Goal: Information Seeking & Learning: Learn about a topic

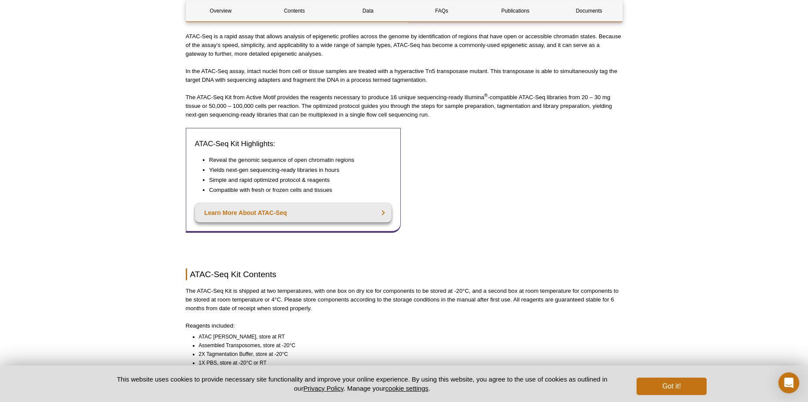
scroll to position [479, 0]
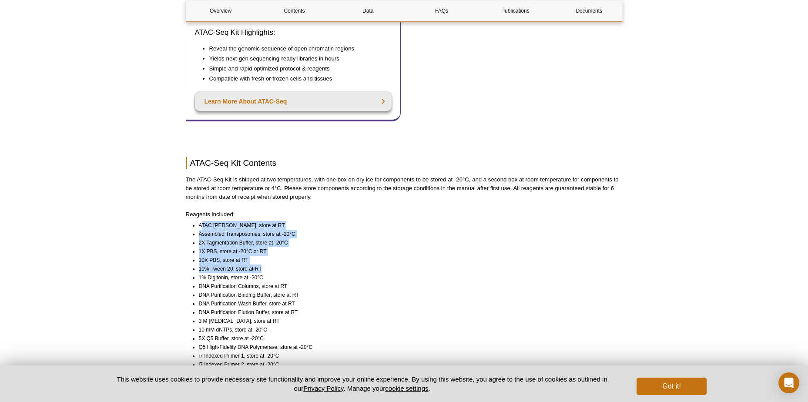
drag, startPoint x: 202, startPoint y: 215, endPoint x: 312, endPoint y: 257, distance: 118.1
click at [312, 257] on ul "ATAC Lysis Buffer, store at RT Assembled Transposomes, store at -20°C 2X Tagmen…" at bounding box center [400, 325] width 429 height 209
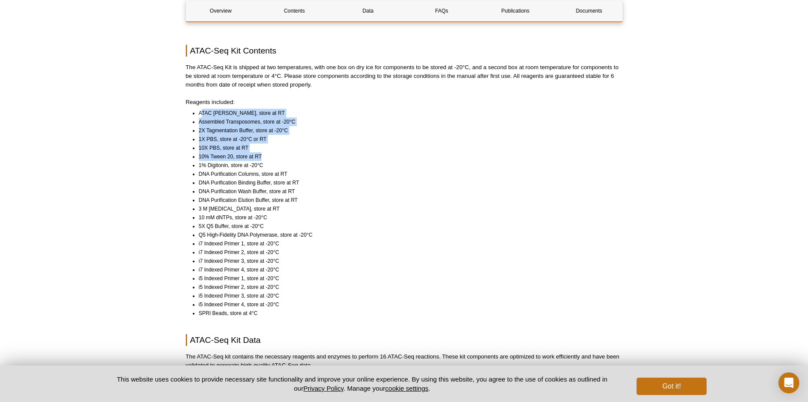
scroll to position [653, 0]
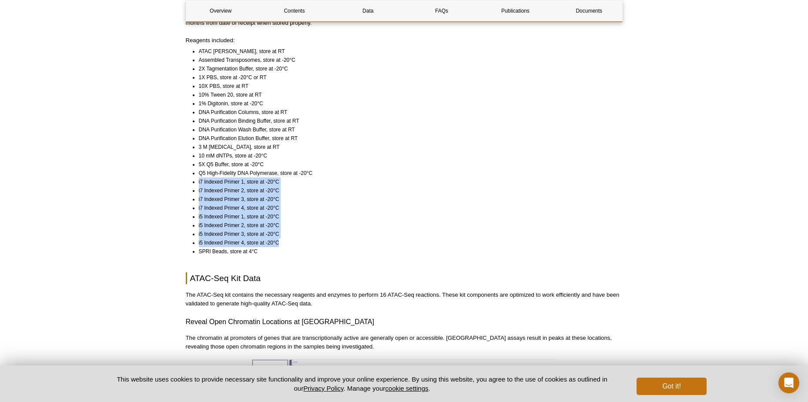
drag, startPoint x: 279, startPoint y: 233, endPoint x: 197, endPoint y: 174, distance: 101.6
click at [197, 174] on ul "ATAC Lysis Buffer, store at RT Assembled Transposomes, store at -20°C 2X Tagmen…" at bounding box center [400, 151] width 429 height 209
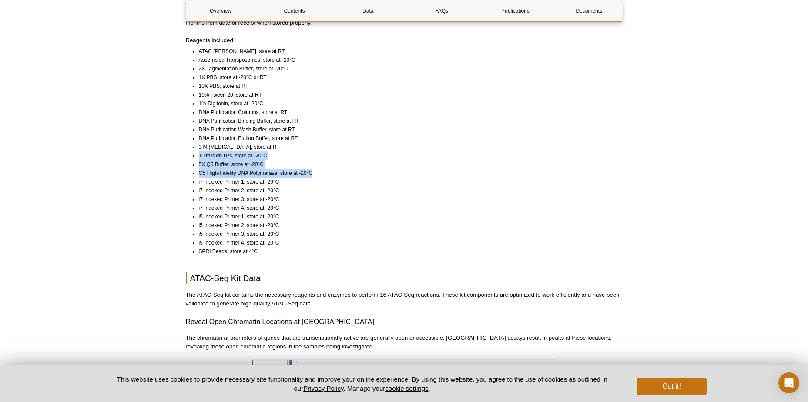
drag, startPoint x: 324, startPoint y: 164, endPoint x: 191, endPoint y: 147, distance: 134.7
click at [191, 147] on ul "ATAC Lysis Buffer, store at RT Assembled Transposomes, store at -20°C 2X Tagmen…" at bounding box center [400, 151] width 429 height 209
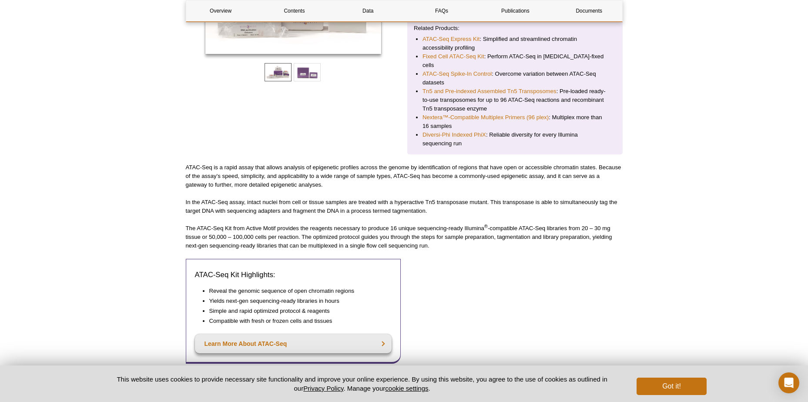
scroll to position [131, 0]
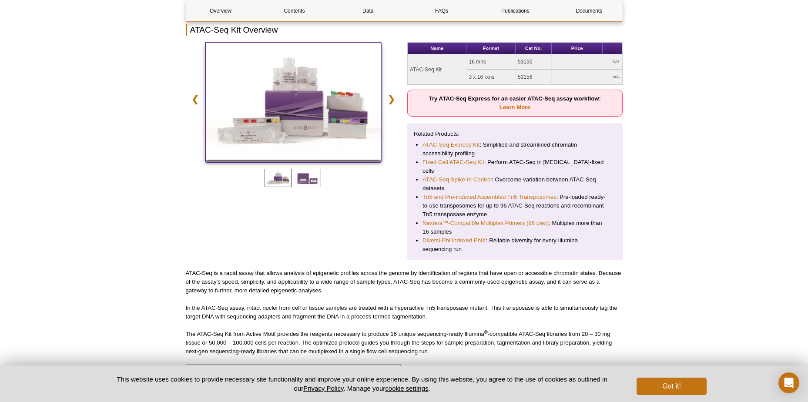
click at [310, 106] on img at bounding box center [293, 100] width 176 height 117
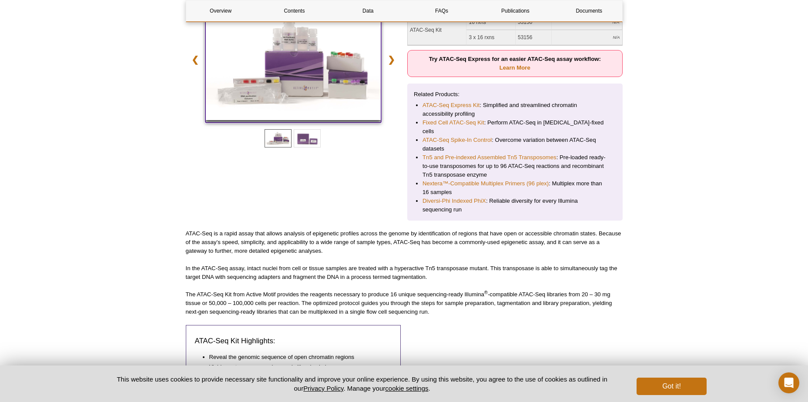
scroll to position [87, 0]
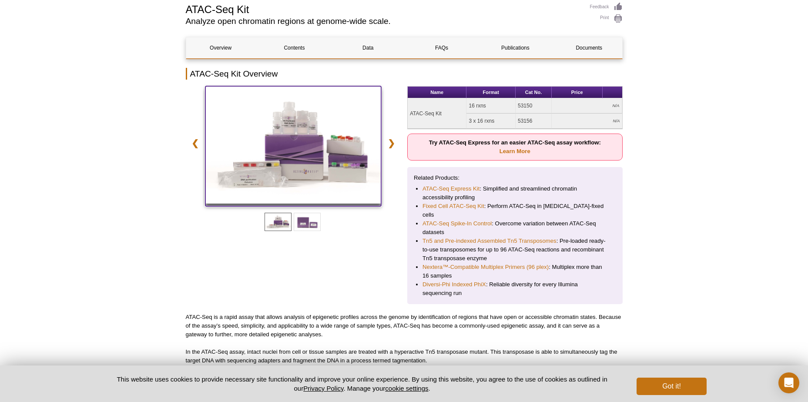
click at [342, 164] on img at bounding box center [293, 144] width 176 height 117
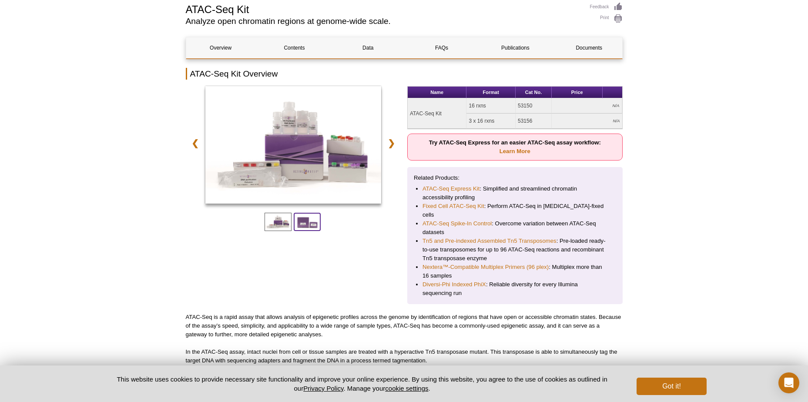
click at [309, 230] on span at bounding box center [307, 222] width 27 height 18
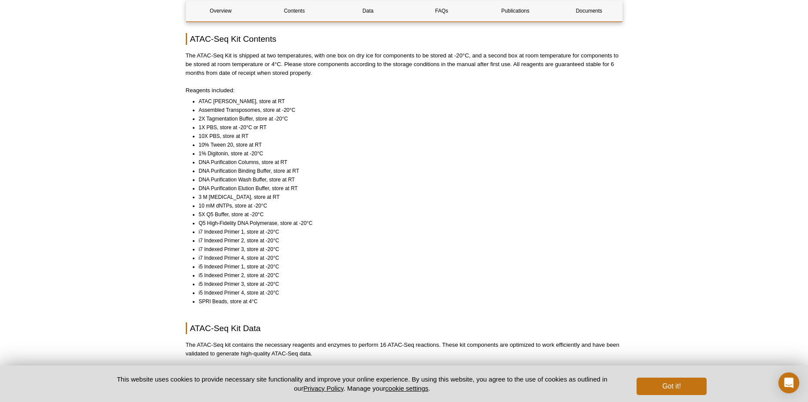
scroll to position [609, 0]
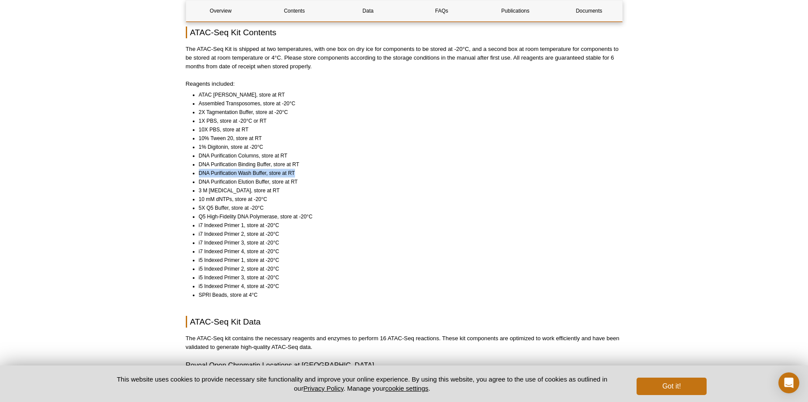
drag, startPoint x: 296, startPoint y: 165, endPoint x: 189, endPoint y: 167, distance: 107.5
click at [189, 167] on ul "ATAC Lysis Buffer, store at RT Assembled Transposomes, store at -20°C 2X Tagmen…" at bounding box center [400, 194] width 429 height 209
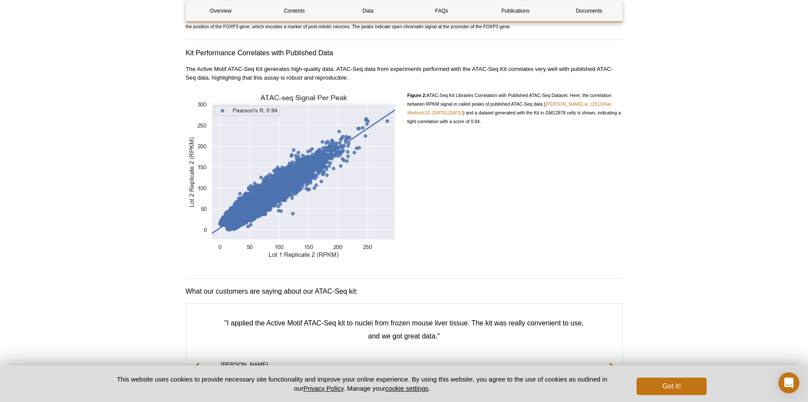
scroll to position [1131, 0]
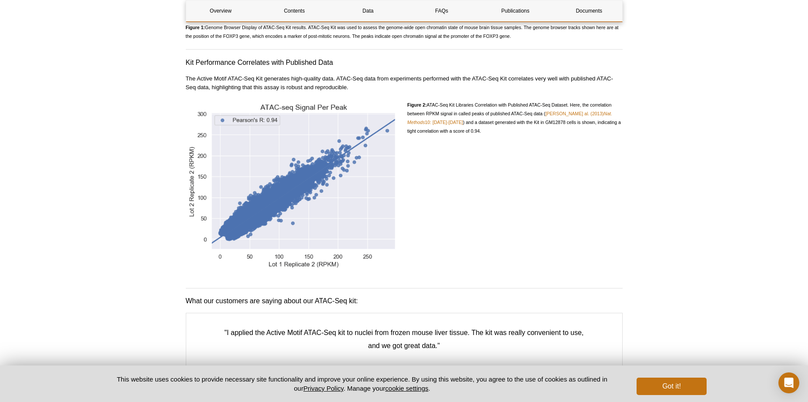
click at [469, 241] on div "Figure 2: ATAC-Seq Kit Libraries Correlation with Published ATAC-Seq Dataset. H…" at bounding box center [514, 186] width 215 height 172
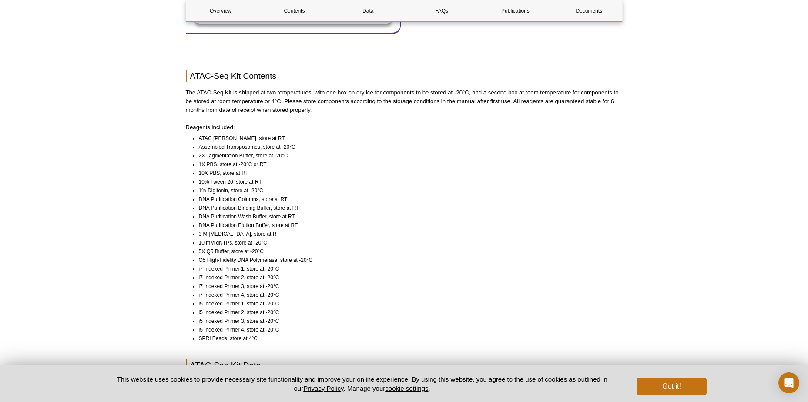
scroll to position [740, 0]
